Goal: Information Seeking & Learning: Check status

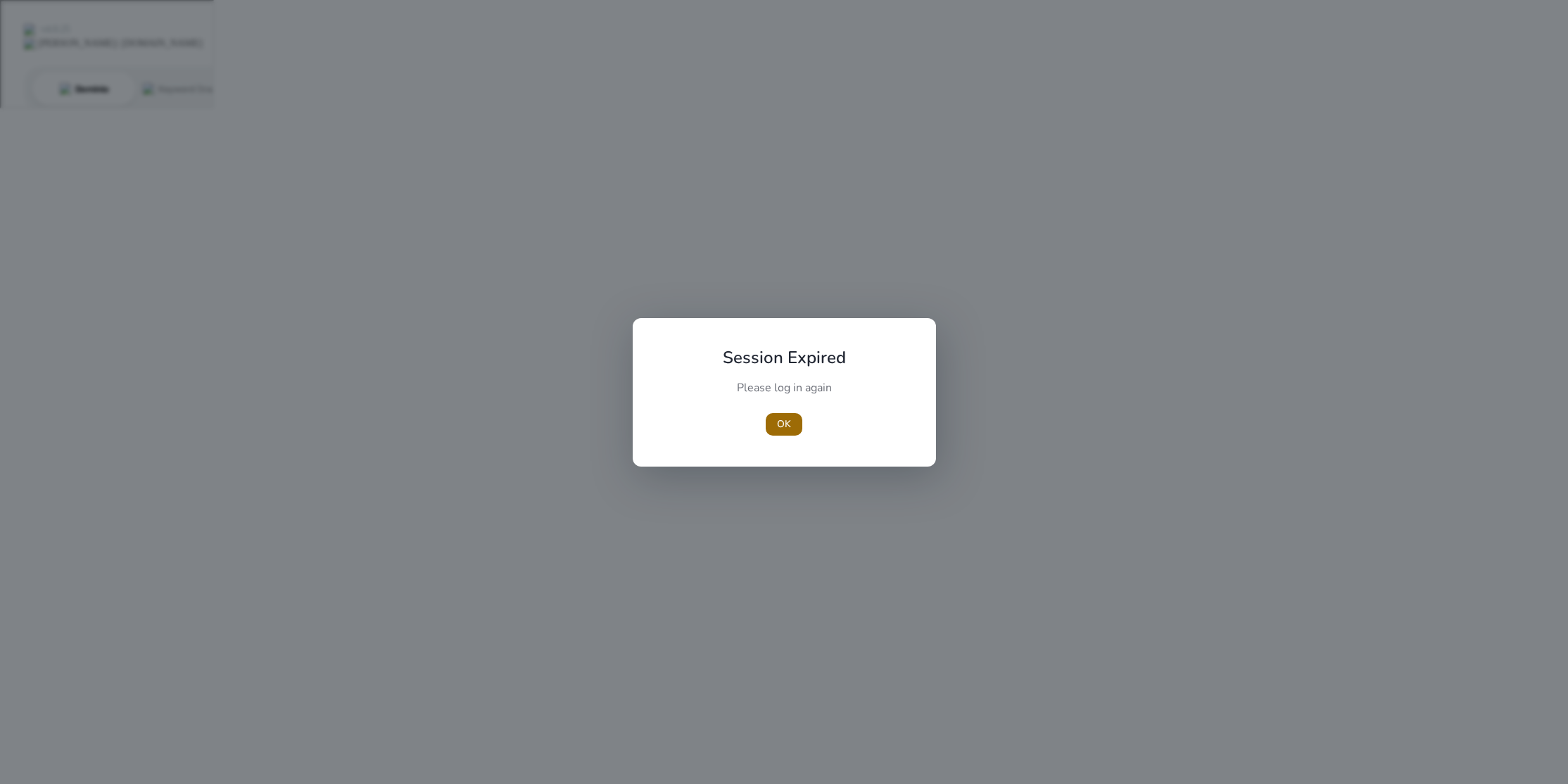
click at [787, 417] on span "OK" at bounding box center [784, 424] width 14 height 14
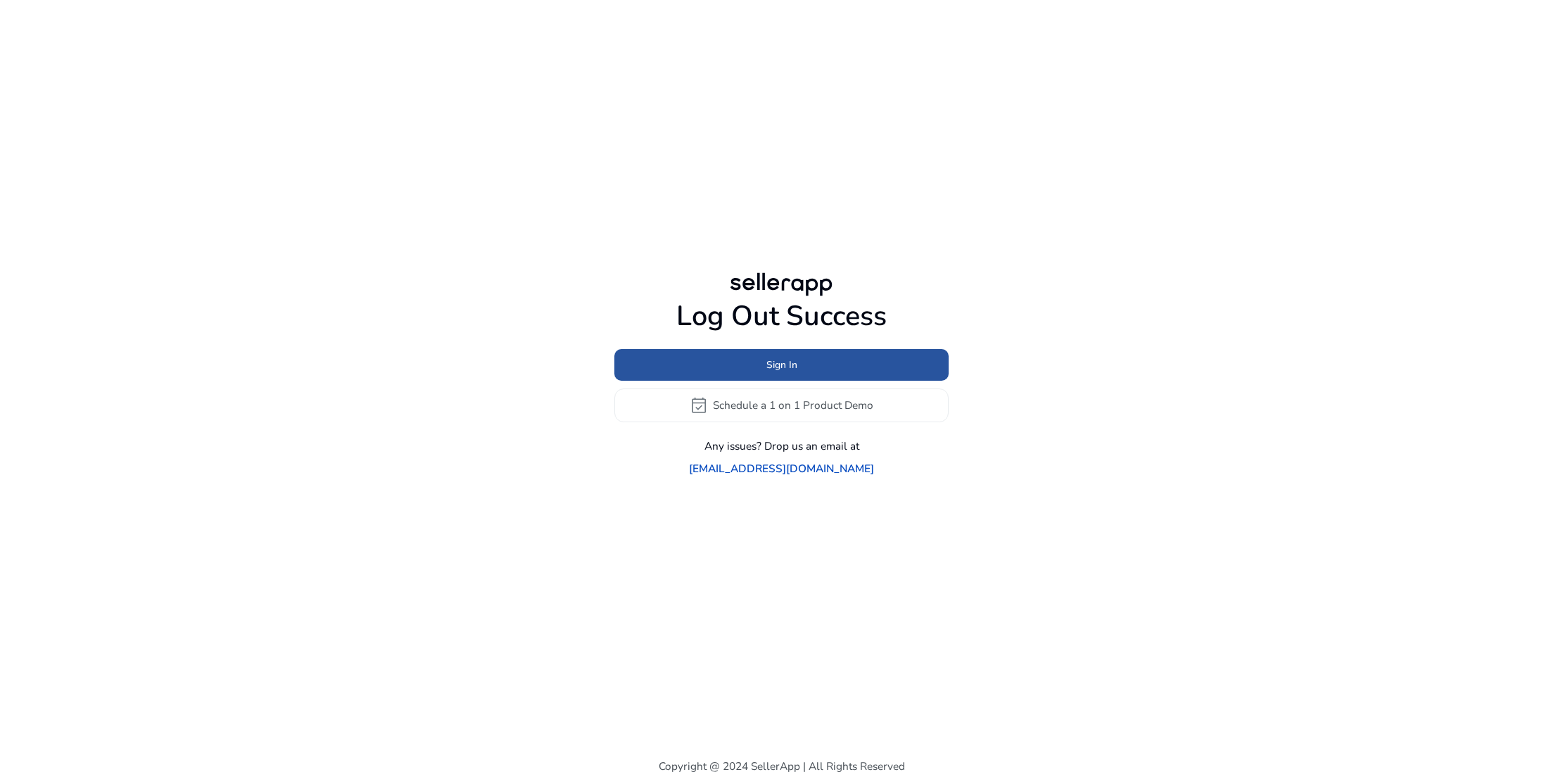
click at [788, 373] on span "Sign In" at bounding box center [782, 365] width 31 height 14
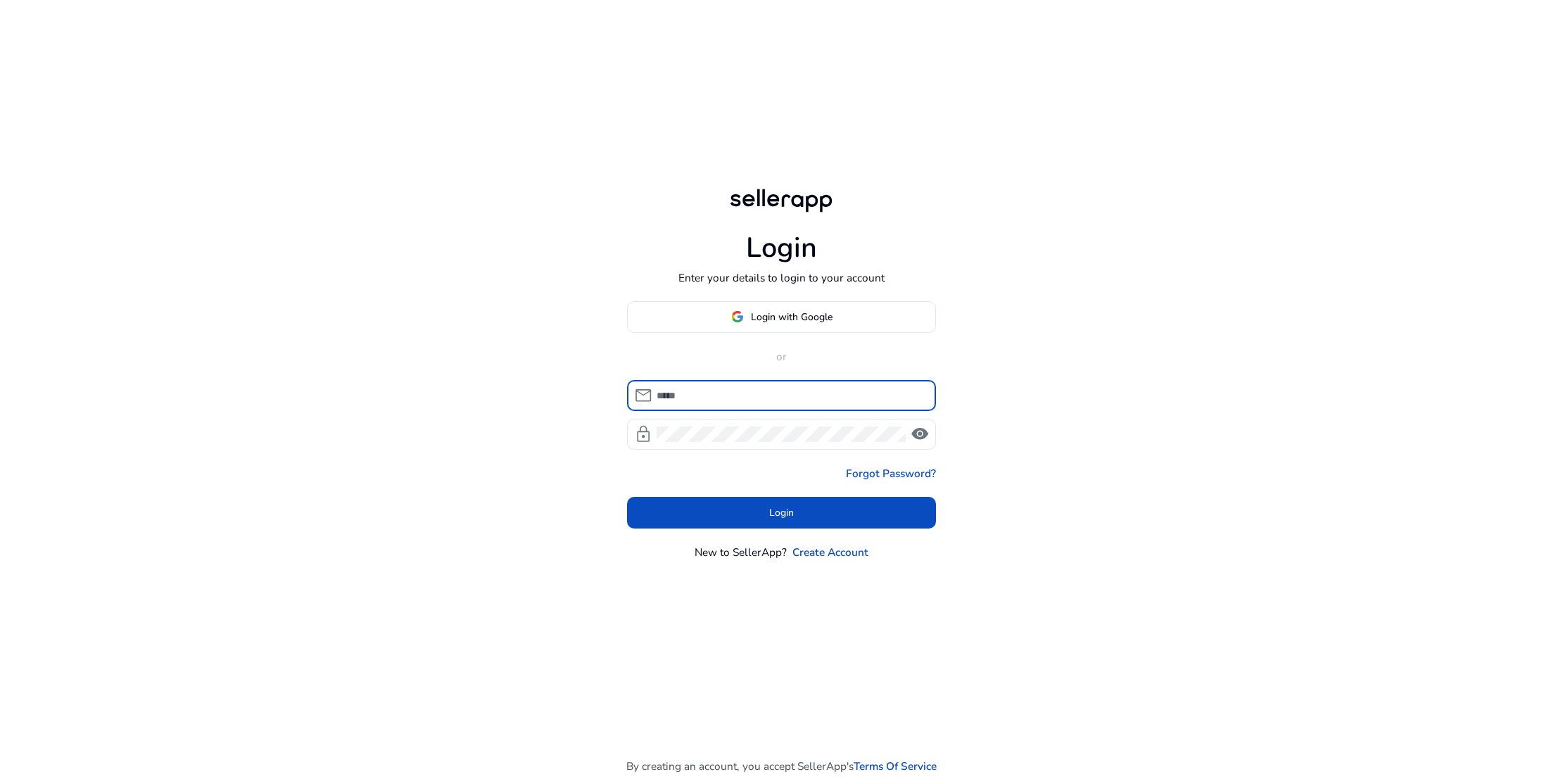
type input "**********"
click at [774, 318] on span "Login with Google" at bounding box center [791, 317] width 82 height 14
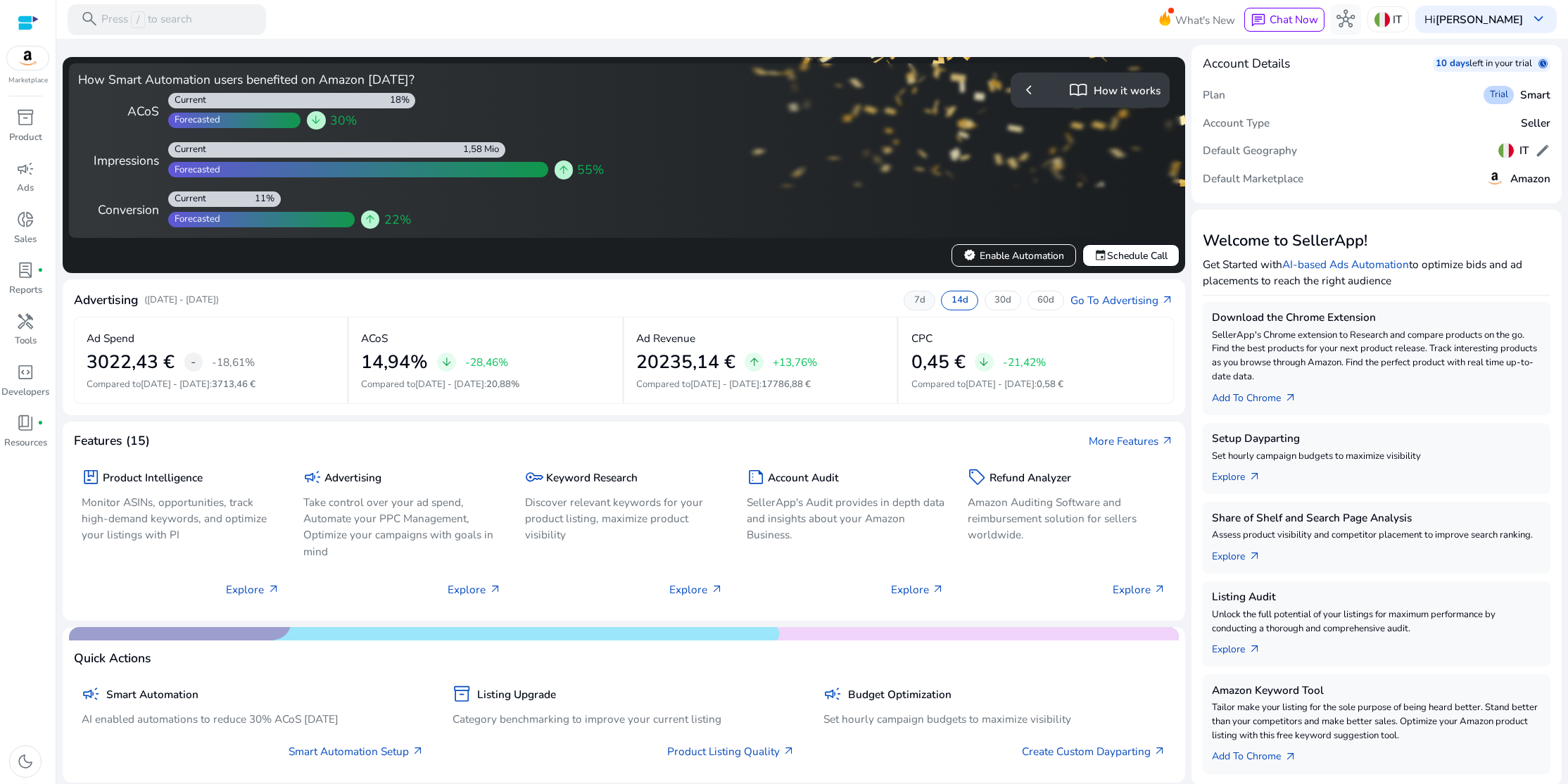
click at [917, 302] on p "7d" at bounding box center [919, 301] width 12 height 13
click at [951, 297] on p "14d" at bounding box center [960, 301] width 17 height 13
click at [996, 300] on p "30d" at bounding box center [1003, 301] width 17 height 13
click at [1040, 302] on p "60d" at bounding box center [1045, 301] width 17 height 13
click at [1006, 302] on p "30d" at bounding box center [1003, 301] width 17 height 13
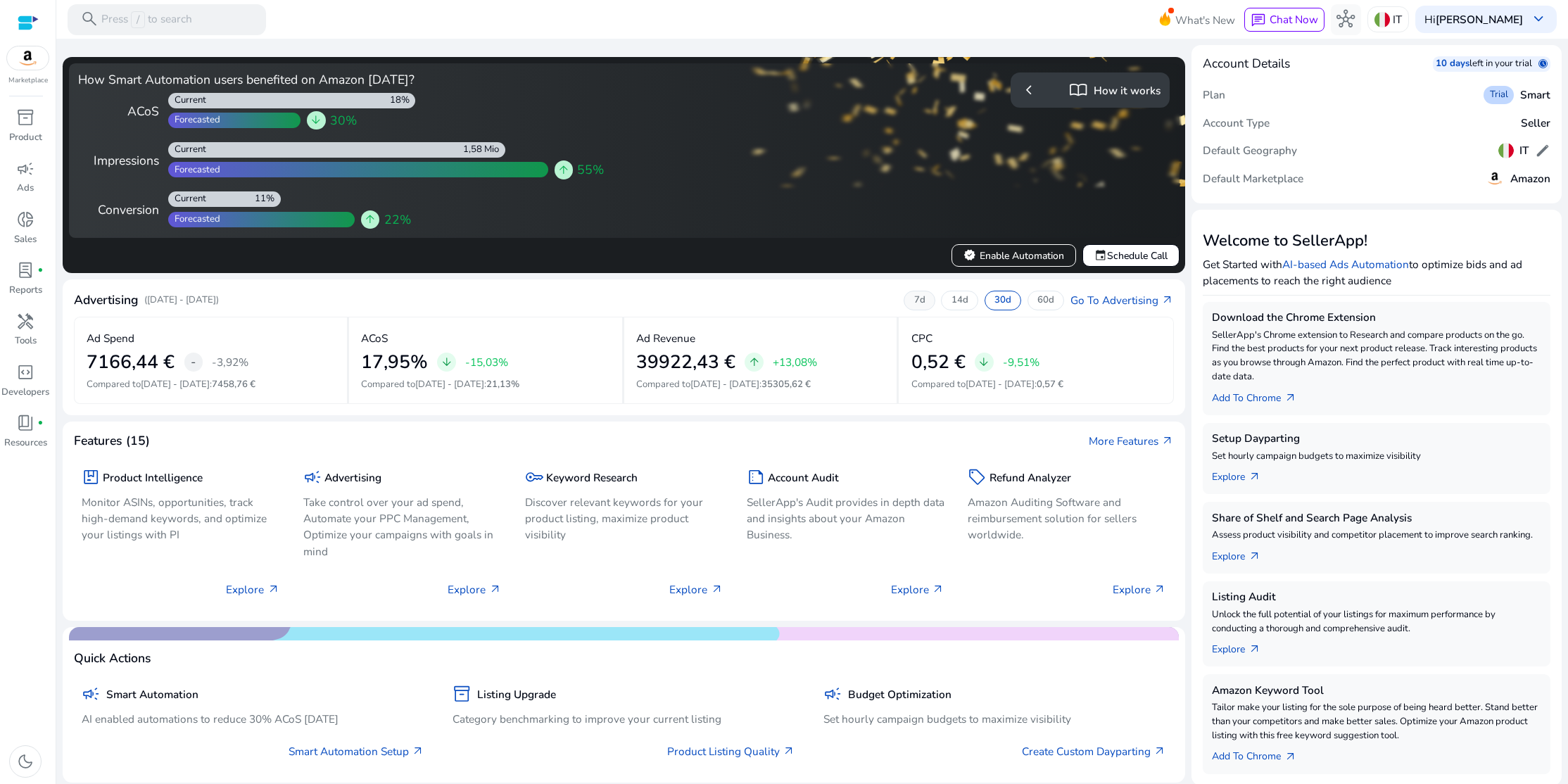
click at [914, 300] on p "7d" at bounding box center [919, 301] width 12 height 13
click at [1153, 302] on link "Go To Advertising arrow_outward" at bounding box center [1122, 300] width 104 height 16
